Goal: Find specific page/section: Find specific page/section

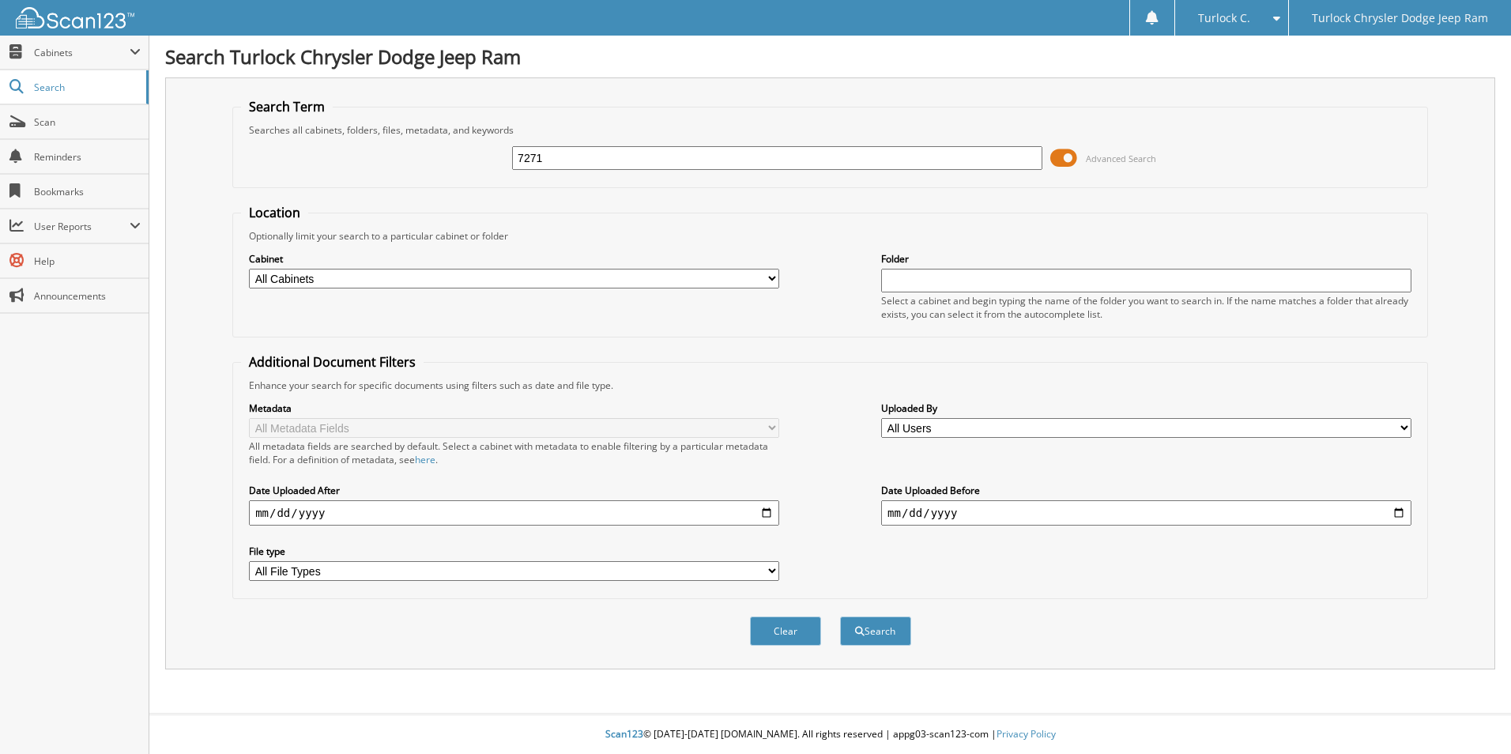
type input "7271"
click at [840, 617] on button "Search" at bounding box center [875, 631] width 71 height 29
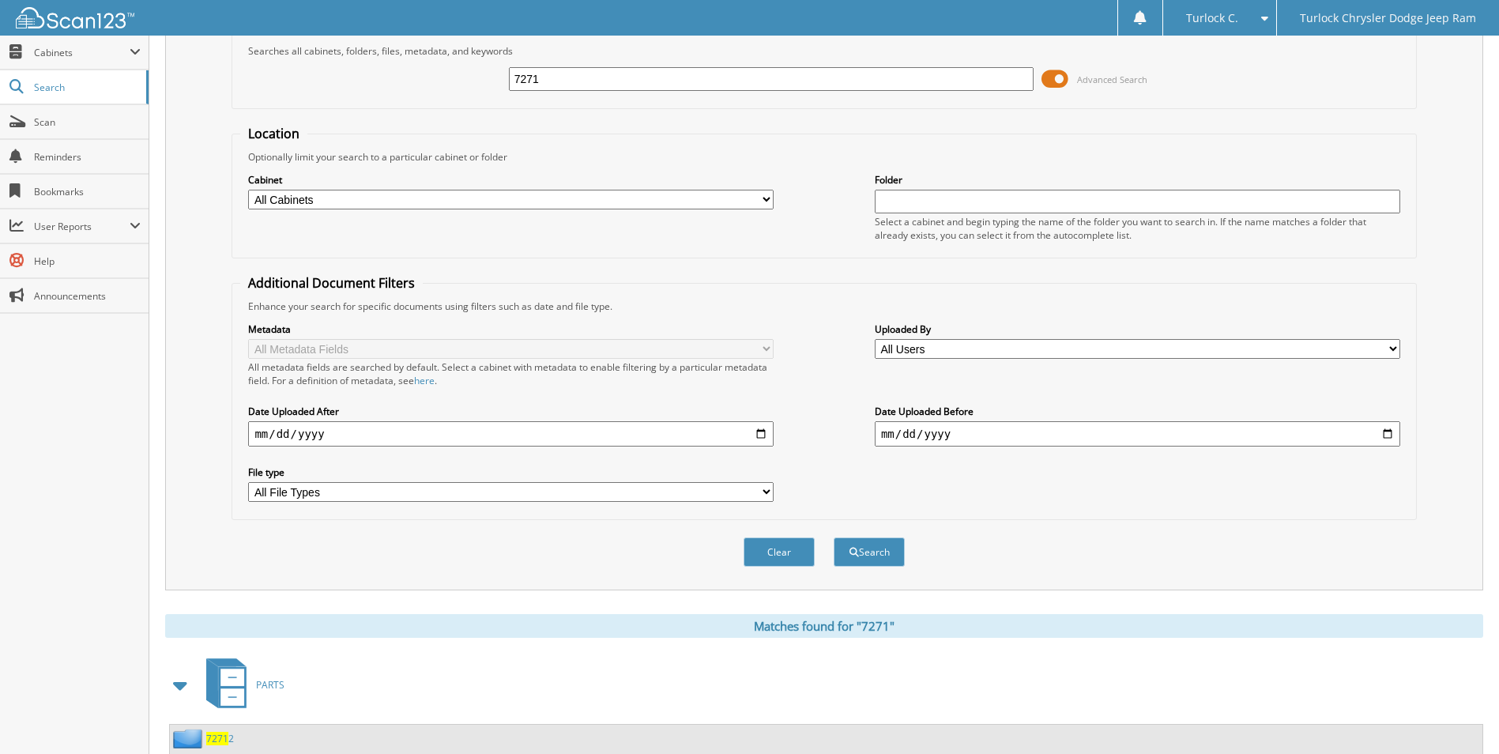
scroll to position [395, 0]
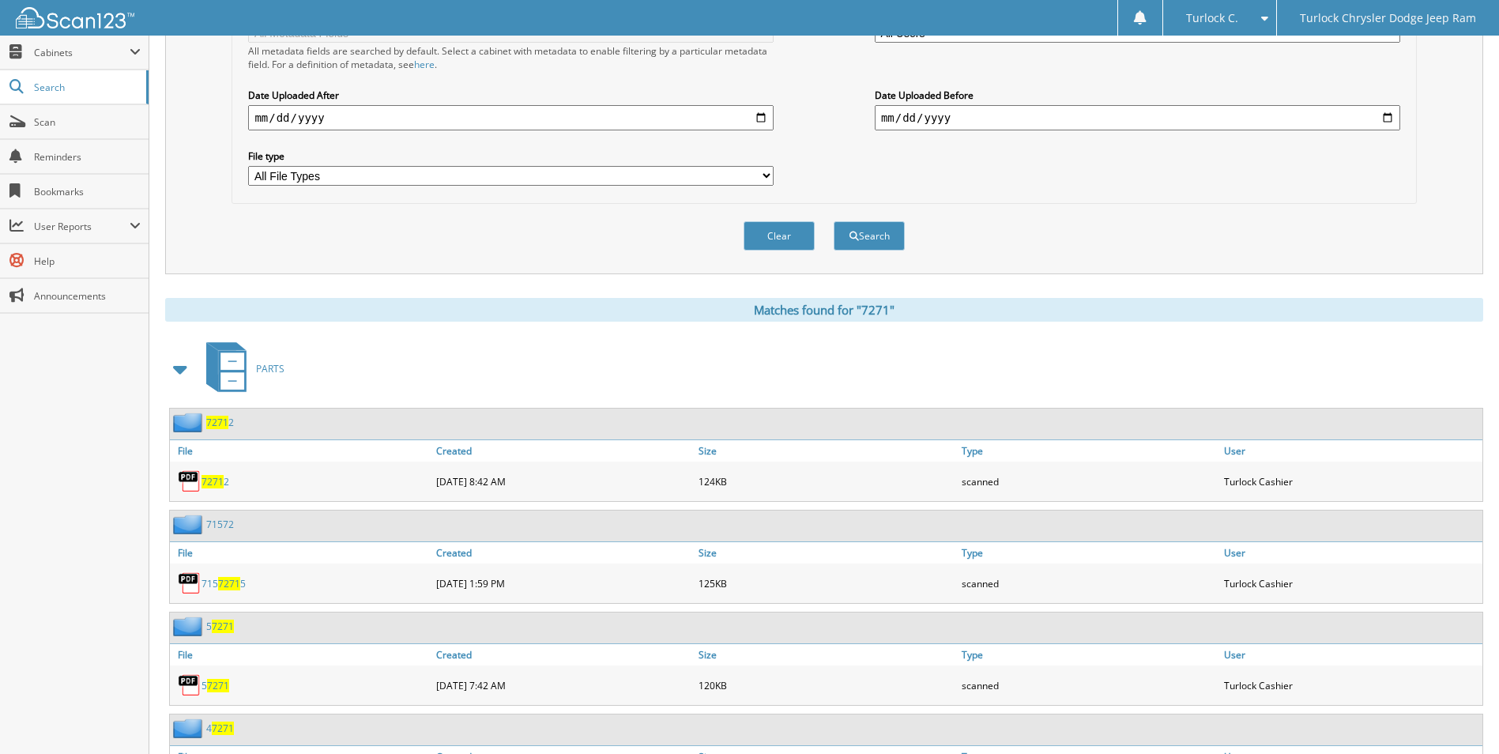
click at [210, 482] on span "7271" at bounding box center [213, 481] width 22 height 13
